Goal: Use online tool/utility: Utilize a website feature to perform a specific function

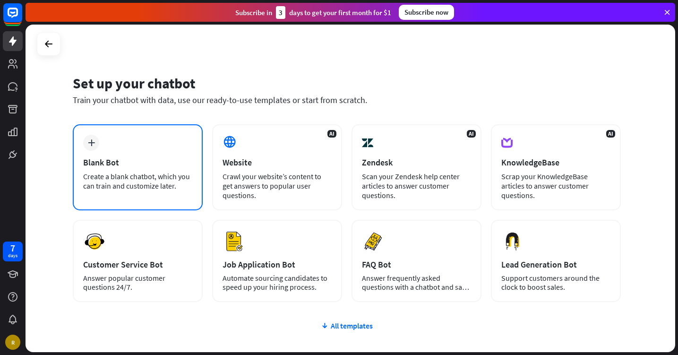
click at [167, 153] on div "plus Blank Bot Create a blank chatbot, which you can train and customize later." at bounding box center [138, 167] width 130 height 86
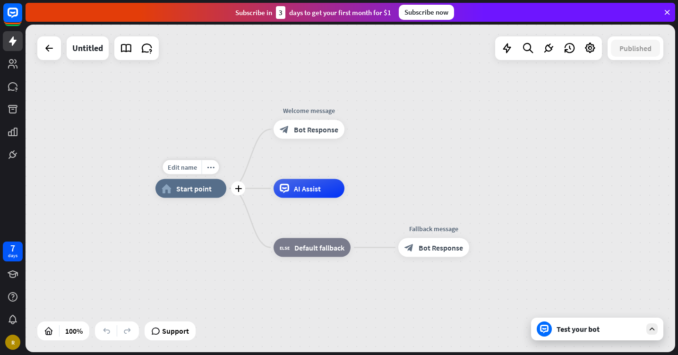
click at [204, 193] on span "Start point" at bounding box center [193, 188] width 35 height 9
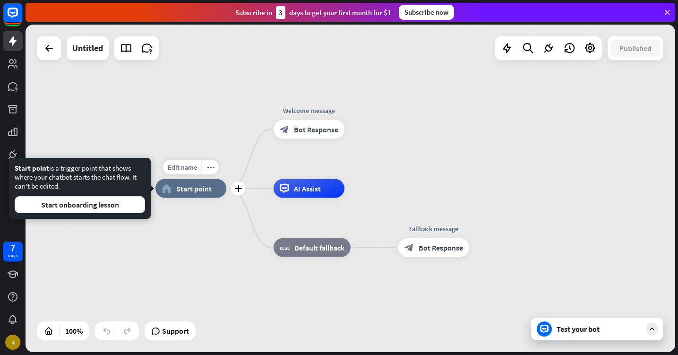
click at [205, 192] on span "Start point" at bounding box center [193, 188] width 35 height 9
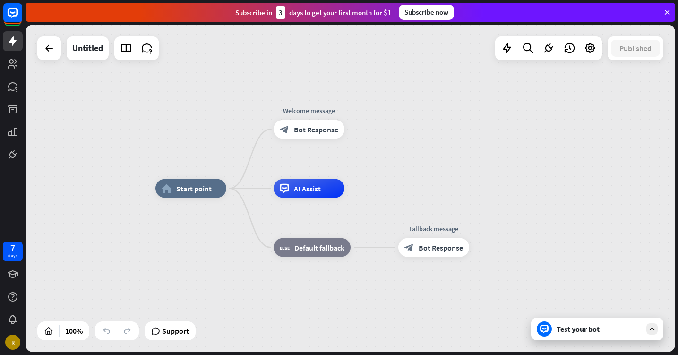
click at [563, 328] on div "Test your bot" at bounding box center [599, 328] width 85 height 9
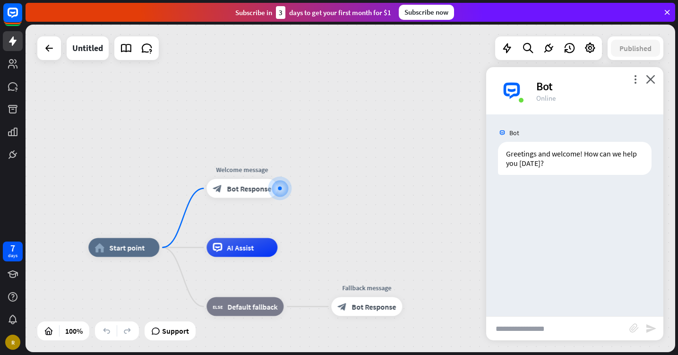
click at [523, 323] on input "text" at bounding box center [558, 329] width 143 height 24
type input "**********"
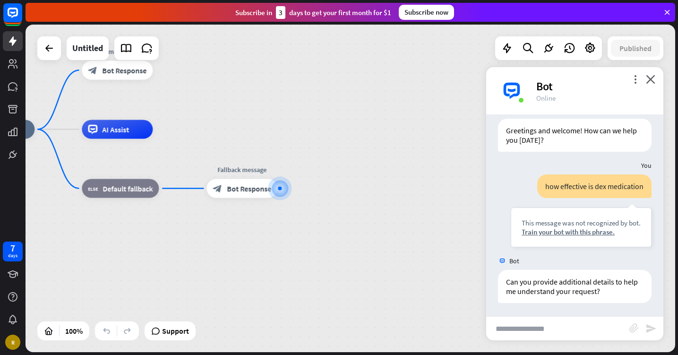
scroll to position [24, 0]
click at [665, 16] on icon at bounding box center [667, 12] width 9 height 9
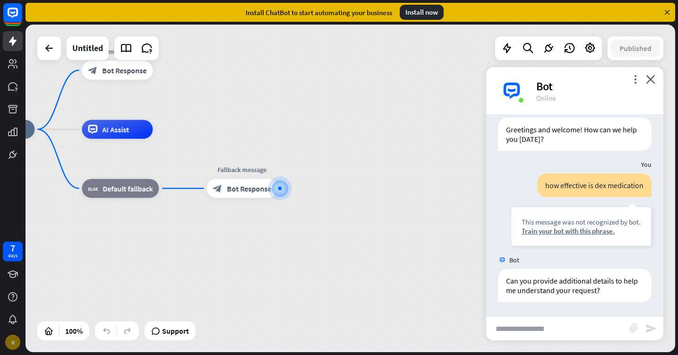
click at [12, 344] on div "R" at bounding box center [12, 342] width 15 height 15
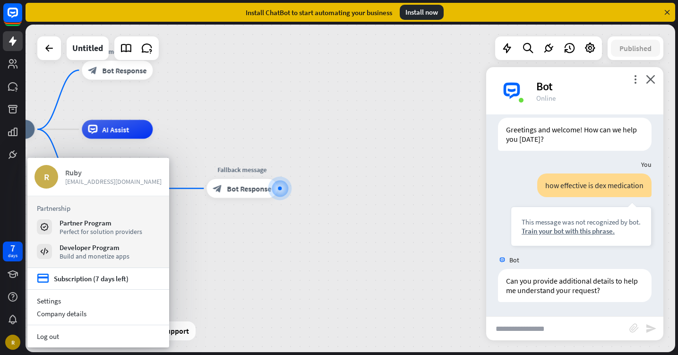
click at [117, 176] on div "Ruby" at bounding box center [113, 172] width 97 height 9
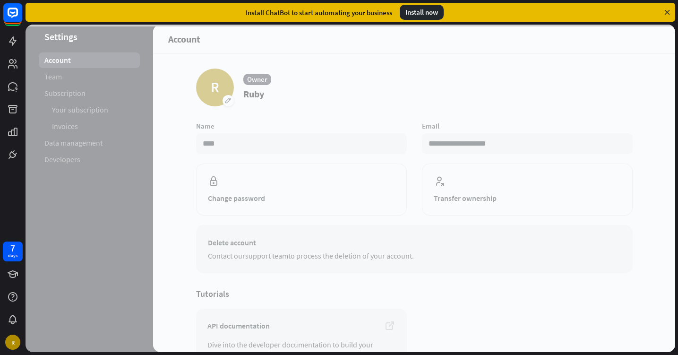
scroll to position [2, 0]
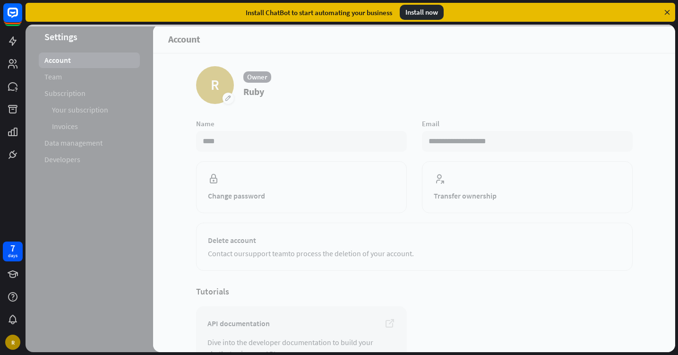
click at [256, 247] on div at bounding box center [351, 189] width 650 height 328
